Goal: Task Accomplishment & Management: Manage account settings

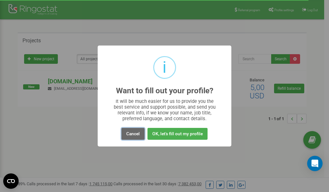
click at [136, 134] on button "Cancel" at bounding box center [132, 134] width 23 height 12
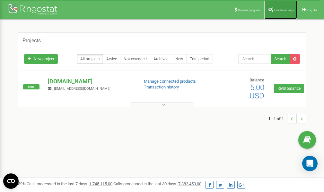
click at [277, 11] on span "Profile settings" at bounding box center [284, 10] width 20 height 4
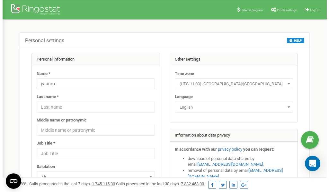
scroll to position [32, 0]
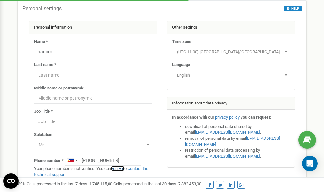
click at [123, 169] on link "verify it" at bounding box center [117, 168] width 13 height 5
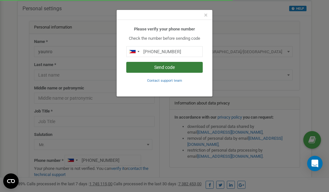
click at [174, 68] on button "Send code" at bounding box center [164, 67] width 76 height 11
